Goal: Task Accomplishment & Management: Use online tool/utility

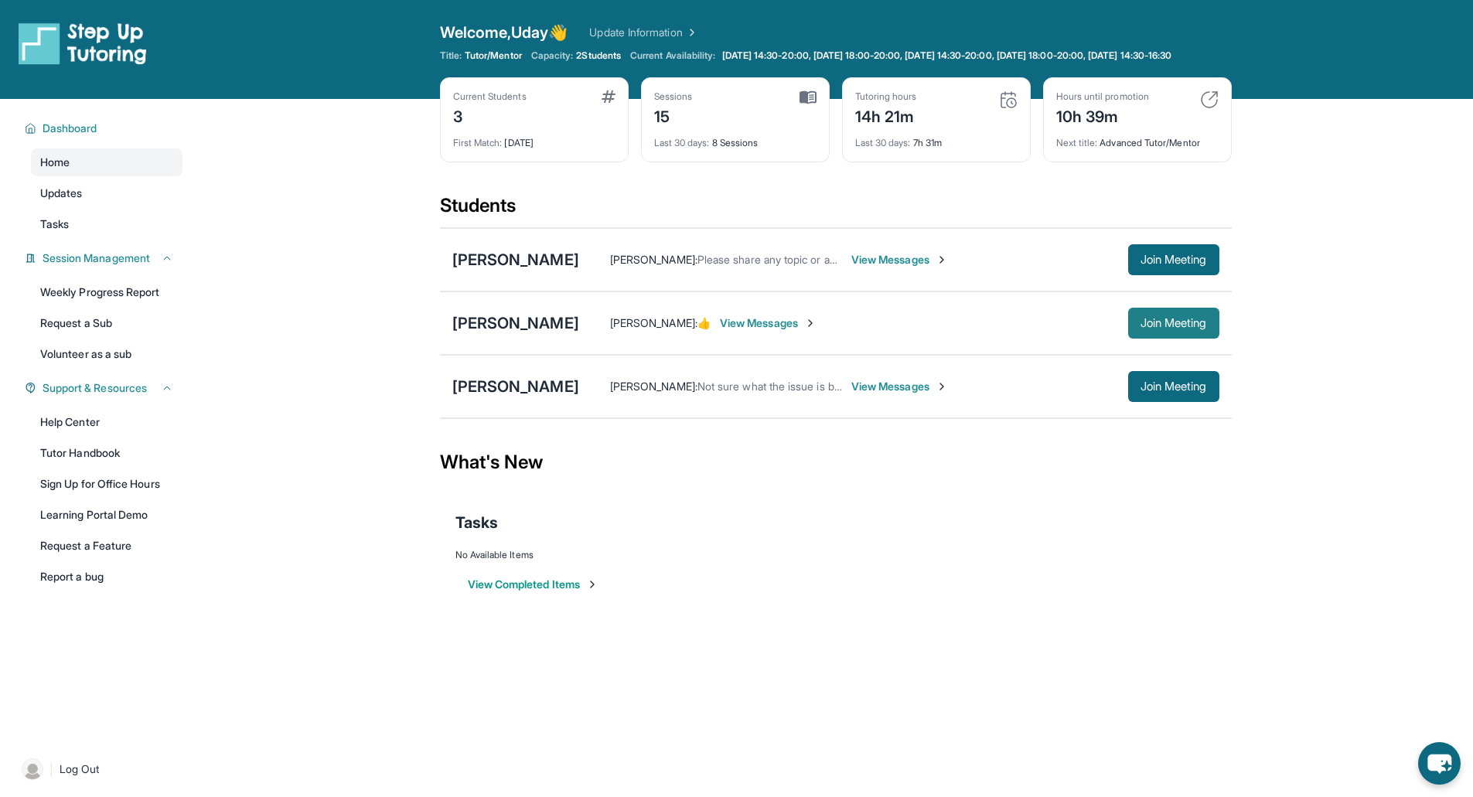
click at [1188, 328] on span "Join Meeting" at bounding box center [1174, 323] width 67 height 9
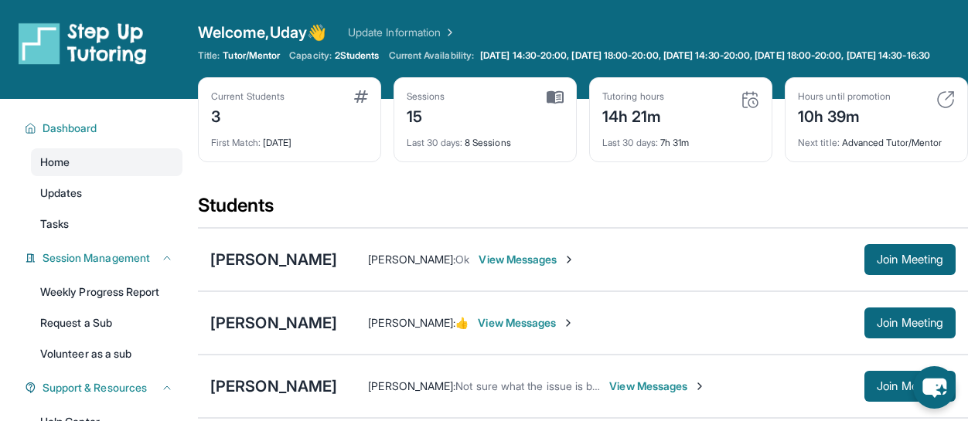
scroll to position [111, 0]
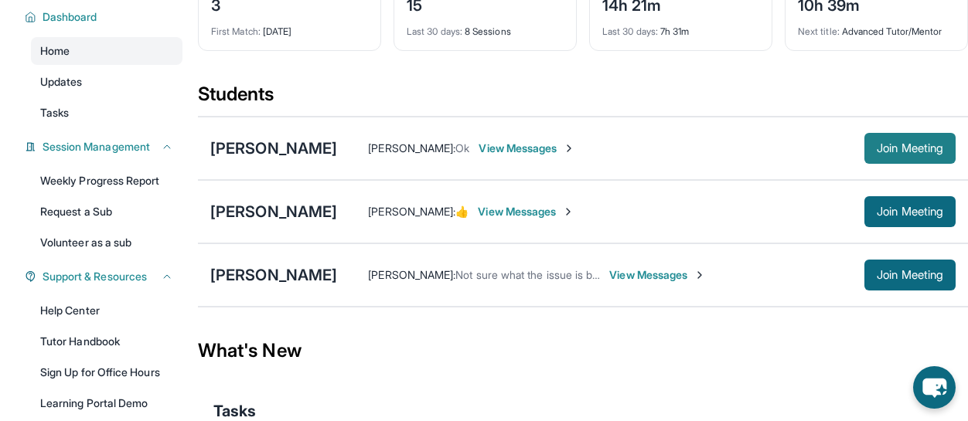
click at [916, 153] on span "Join Meeting" at bounding box center [910, 148] width 67 height 9
click at [891, 153] on span "Join Meeting" at bounding box center [910, 148] width 67 height 9
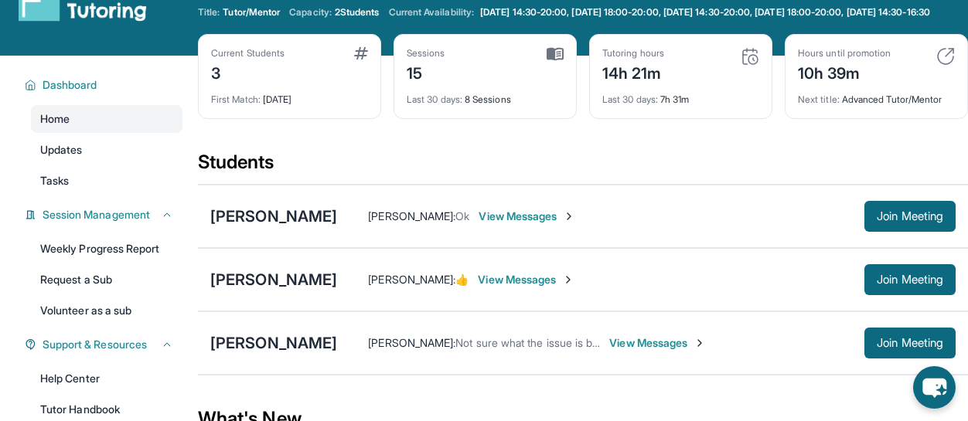
scroll to position [77, 0]
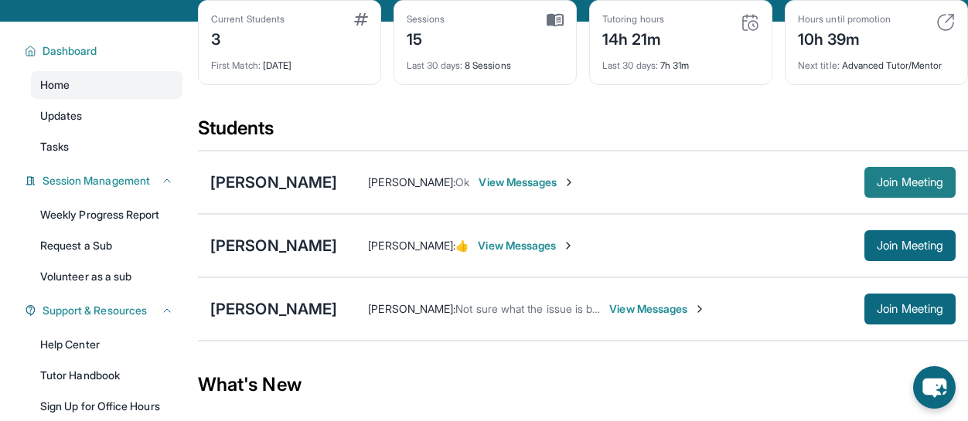
click at [909, 187] on span "Join Meeting" at bounding box center [910, 182] width 67 height 9
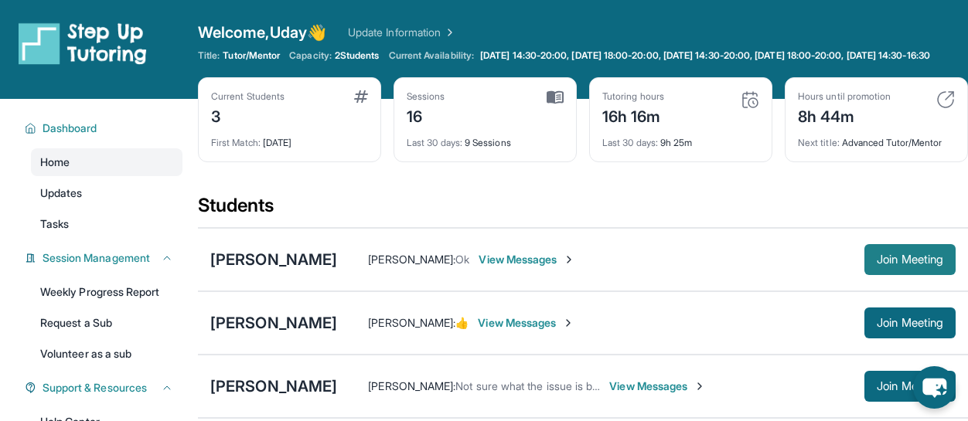
click at [906, 264] on span "Join Meeting" at bounding box center [910, 259] width 67 height 9
